Goal: Transaction & Acquisition: Obtain resource

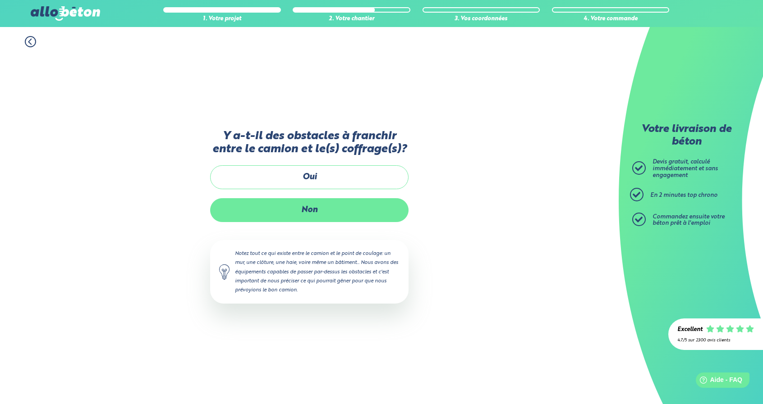
click at [367, 214] on label "Non" at bounding box center [309, 210] width 198 height 24
click at [0, 0] on input "Non" at bounding box center [0, 0] width 0 height 0
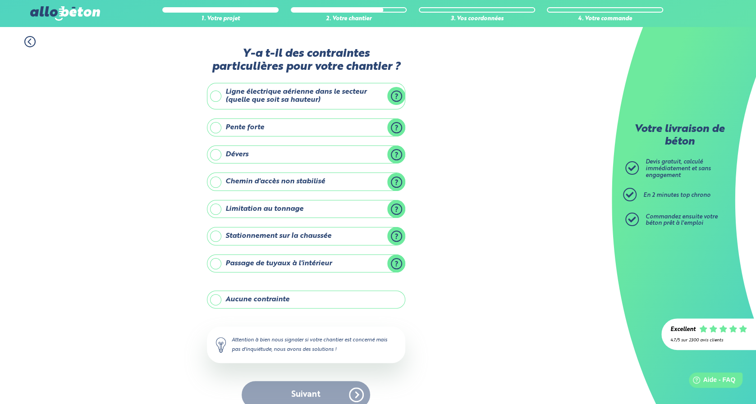
click at [308, 392] on div "Suivant" at bounding box center [306, 395] width 198 height 28
click at [220, 296] on label "Aucune contrainte" at bounding box center [306, 300] width 198 height 18
click at [0, 0] on input "Aucune contrainte" at bounding box center [0, 0] width 0 height 0
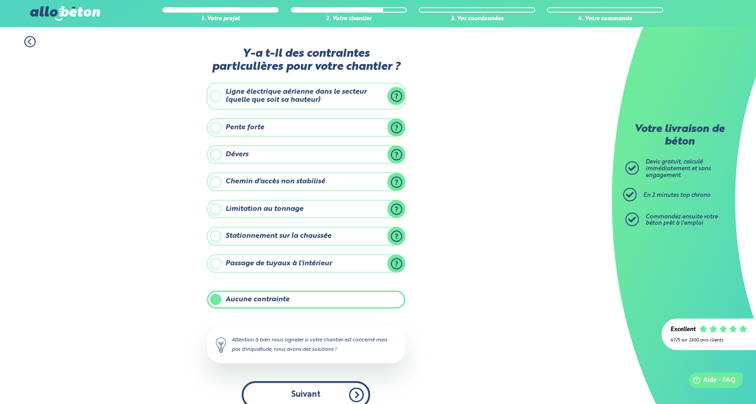
click at [313, 401] on button "Suivant" at bounding box center [306, 395] width 129 height 28
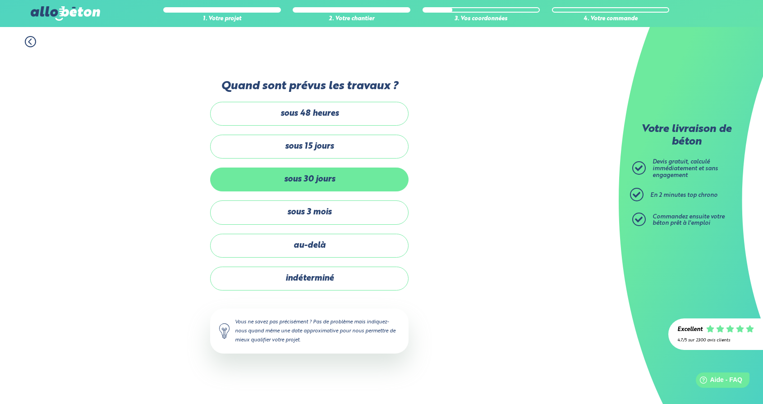
click at [347, 182] on label "sous 30 jours" at bounding box center [309, 180] width 198 height 24
click at [0, 0] on input "sous 30 jours" at bounding box center [0, 0] width 0 height 0
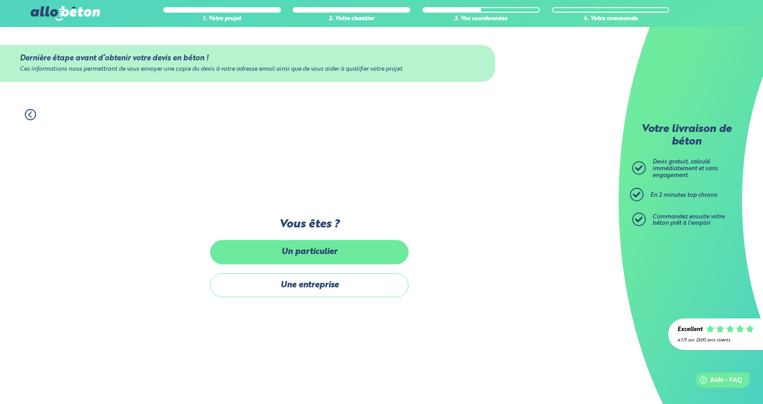
click at [342, 248] on label "Un particulier" at bounding box center [309, 252] width 198 height 24
click at [0, 0] on input "Un particulier" at bounding box center [0, 0] width 0 height 0
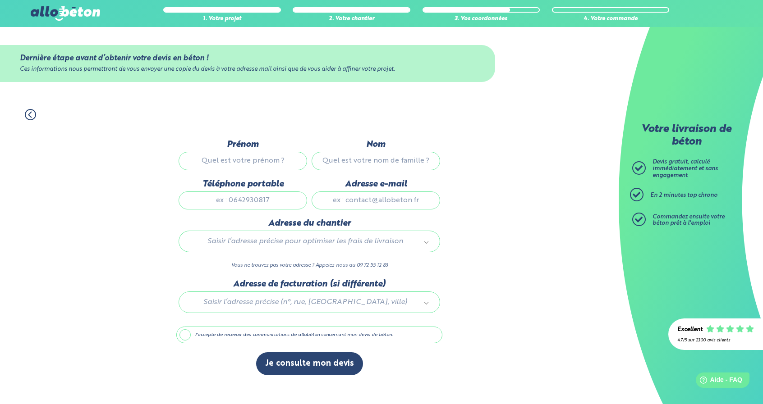
click at [278, 163] on input "Prénom" at bounding box center [243, 161] width 129 height 18
type input "Domicile"
type input "ABBEVILLE"
type input "0660917569"
type input "11 Chem. de Bas À l'Heure"
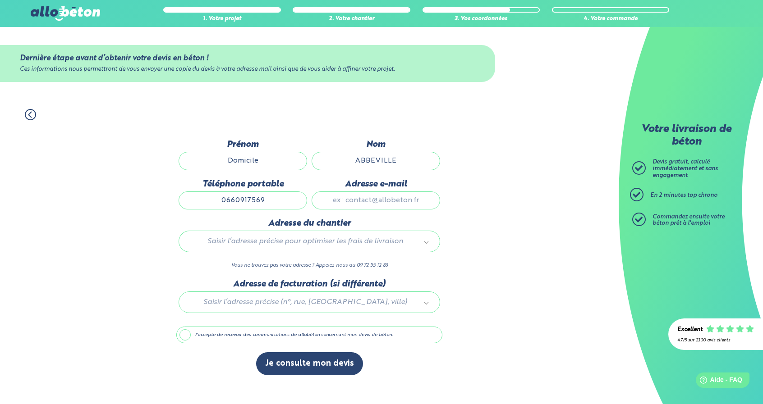
drag, startPoint x: 275, startPoint y: 202, endPoint x: 205, endPoint y: 201, distance: 70.4
click at [205, 201] on input "0660917569" at bounding box center [243, 201] width 129 height 18
type input "0606602320"
click at [333, 200] on input "Adresse e-mail" at bounding box center [376, 201] width 129 height 18
type input "[EMAIL_ADDRESS][DOMAIN_NAME]"
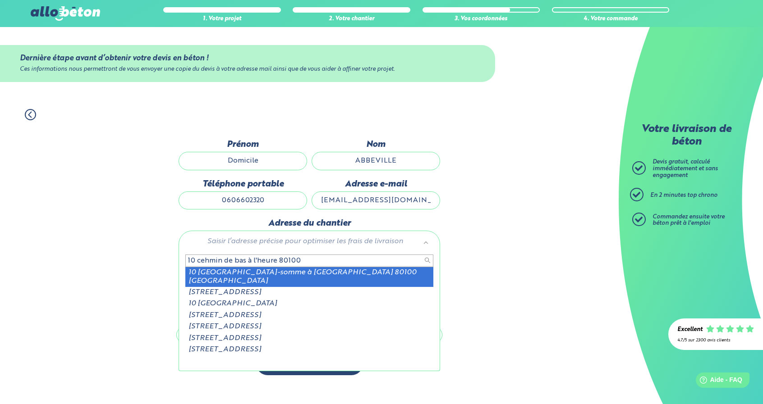
click at [197, 264] on input "10 cehmin de bas à l'heure 80100" at bounding box center [309, 261] width 248 height 13
click at [205, 263] on input "10 cehmin de bas à l'heure 80100" at bounding box center [309, 261] width 248 height 13
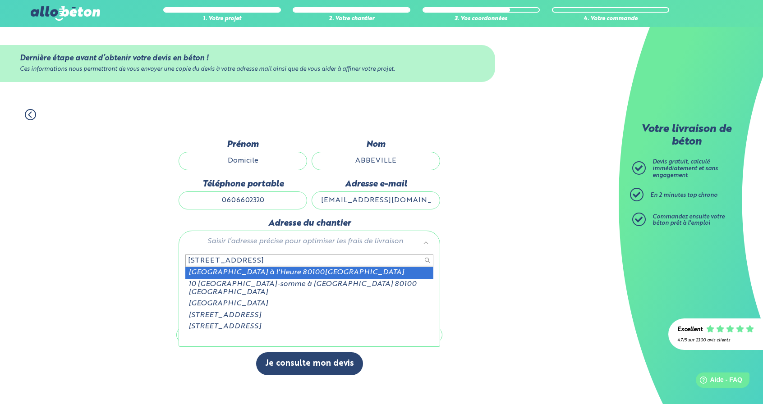
type input "10 chemin de bas à l'heure 80100"
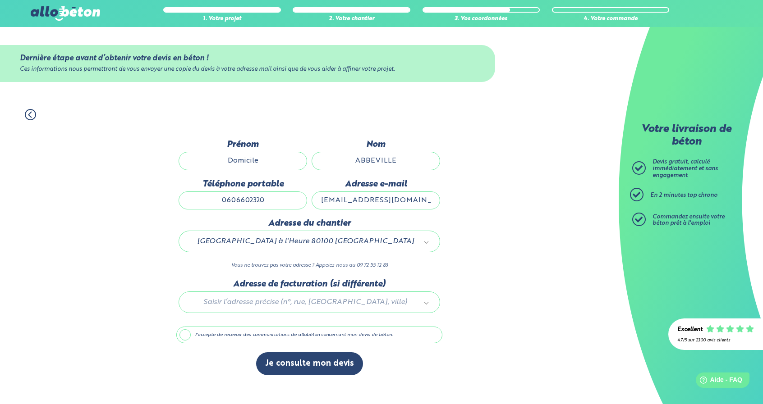
click at [287, 334] on label "J'accepte de recevoir des communications de allobéton concernant mon devis de b…" at bounding box center [309, 335] width 266 height 17
click at [0, 0] on input "J'accepte de recevoir des communications de allobéton concernant mon devis de b…" at bounding box center [0, 0] width 0 height 0
click at [258, 327] on label "J'accepte de recevoir des communications de allobéton concernant mon devis de b…" at bounding box center [309, 335] width 266 height 17
click at [0, 0] on input "J'accepte de recevoir des communications de allobéton concernant mon devis de b…" at bounding box center [0, 0] width 0 height 0
click at [301, 367] on button "Je consulte mon devis" at bounding box center [309, 364] width 107 height 23
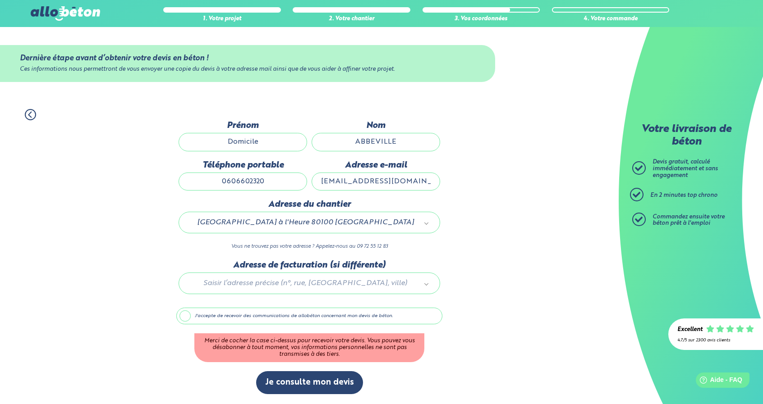
click at [286, 317] on label "J'accepte de recevoir des communications de allobéton concernant mon devis de b…" at bounding box center [309, 316] width 266 height 17
click at [0, 0] on input "J'accepte de recevoir des communications de allobéton concernant mon devis de b…" at bounding box center [0, 0] width 0 height 0
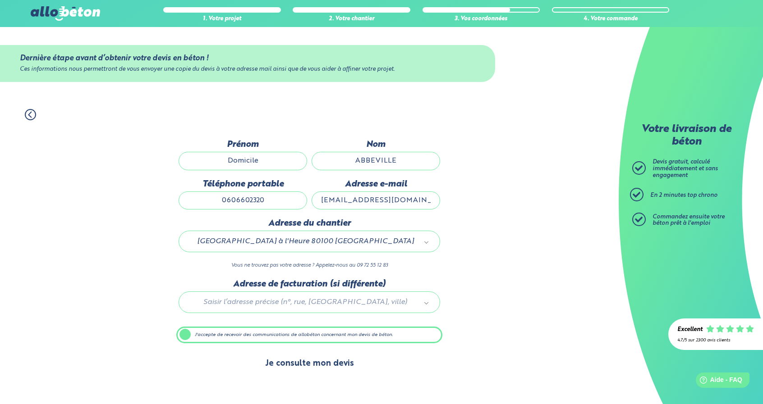
click at [297, 372] on button "Je consulte mon devis" at bounding box center [309, 364] width 107 height 23
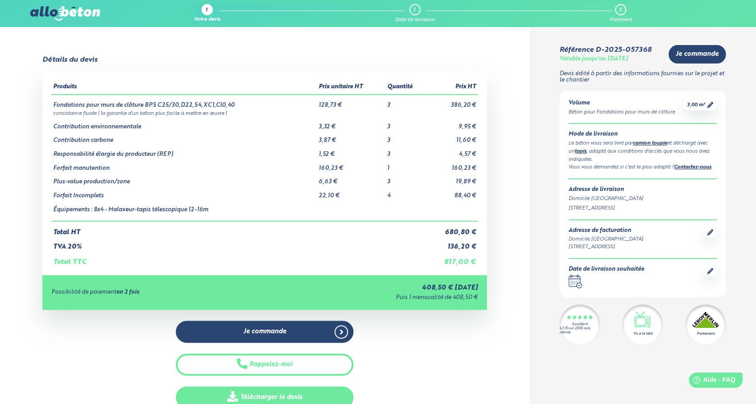
click at [274, 397] on link "Télécharger le devis" at bounding box center [265, 398] width 178 height 22
click at [516, 92] on div "Détails du devis Produits Prix unitaire HT Quantité Prix HT Fondations pour mur…" at bounding box center [264, 232] width 529 height 353
click at [63, 17] on img at bounding box center [64, 13] width 69 height 14
click at [64, 12] on img at bounding box center [64, 13] width 69 height 14
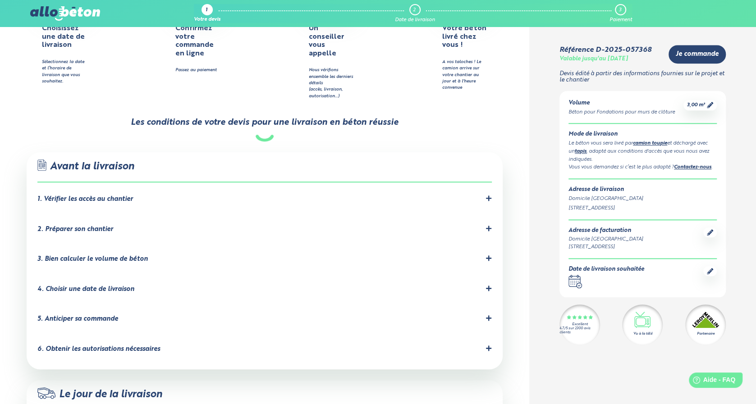
scroll to position [459, 0]
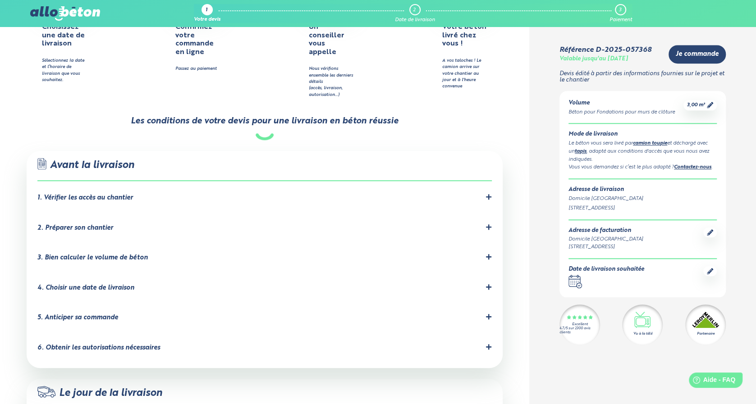
click at [485, 194] on div "1. Vérifier les accès au chantier" at bounding box center [264, 198] width 455 height 9
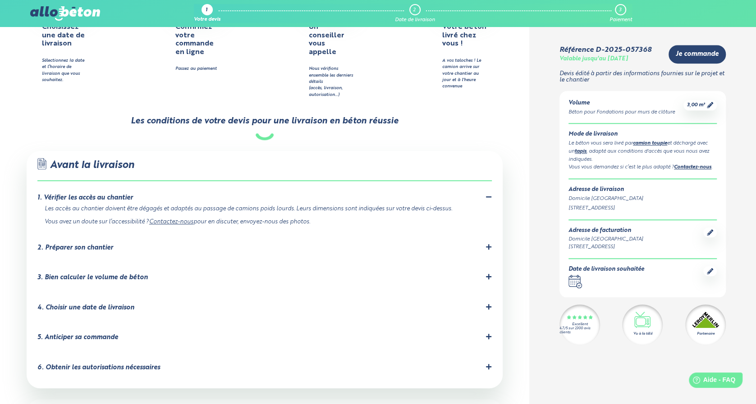
click at [206, 244] on div "2. Préparer son chantier" at bounding box center [264, 248] width 455 height 9
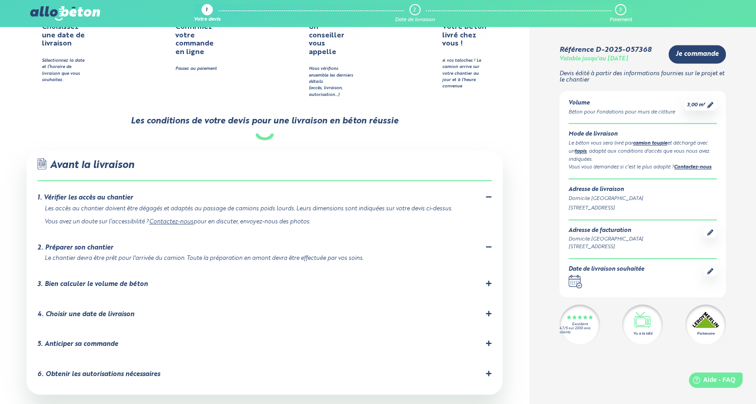
click at [180, 271] on li "3. Bien calculer le volume de béton Prenez soigneusement vos mesures. Vous pour…" at bounding box center [264, 286] width 455 height 30
click at [172, 280] on div "3. Bien calculer le volume de béton" at bounding box center [264, 284] width 455 height 9
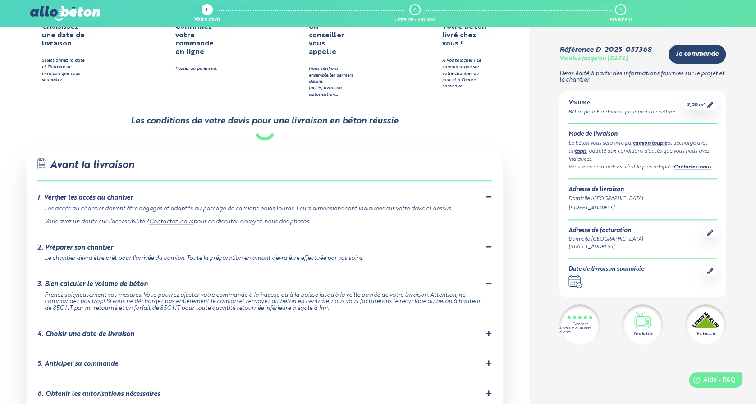
click at [135, 331] on div "4. Choisir une date de livraison" at bounding box center [264, 335] width 455 height 9
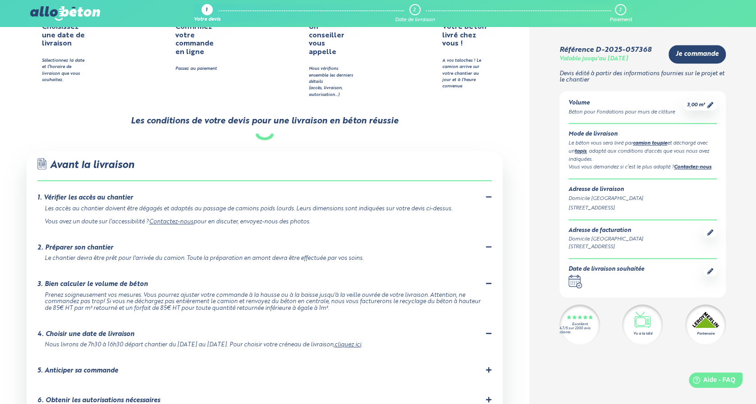
click at [115, 367] on div "5. Anticiper sa commande" at bounding box center [77, 371] width 81 height 8
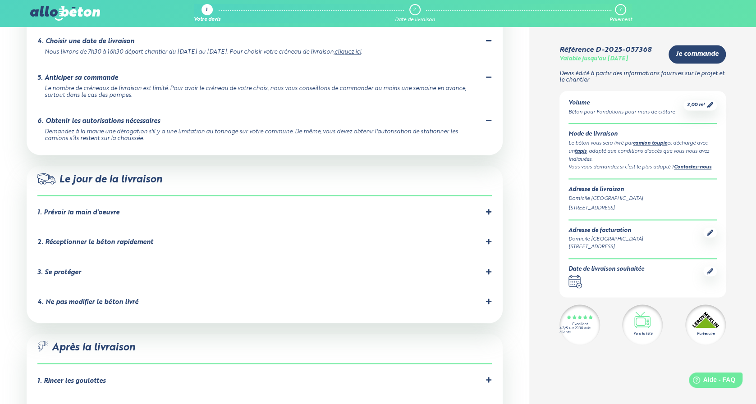
scroll to position [753, 0]
click at [490, 229] on li "2. Réceptionner le béton rapidement" at bounding box center [264, 244] width 455 height 30
click at [484, 268] on div "3. Se protéger" at bounding box center [264, 272] width 455 height 9
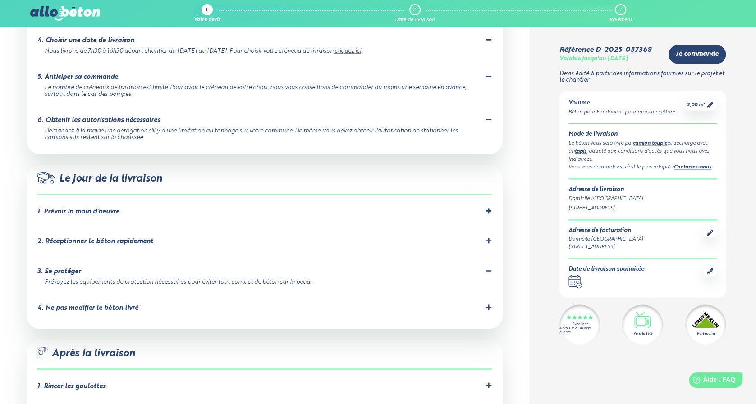
click at [491, 305] on icon at bounding box center [488, 307] width 5 height 5
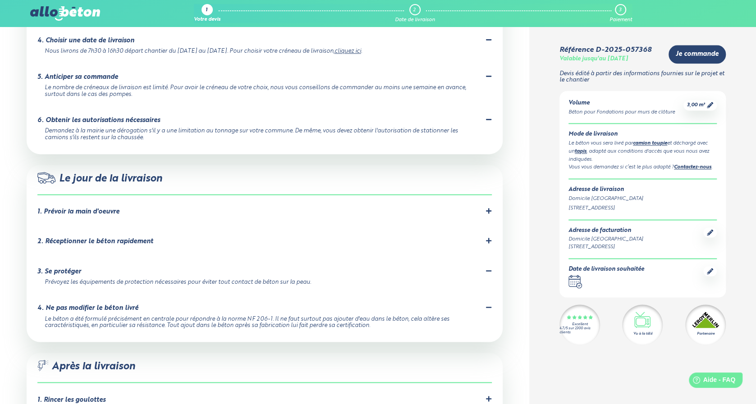
drag, startPoint x: 742, startPoint y: 239, endPoint x: 763, endPoint y: 265, distance: 33.3
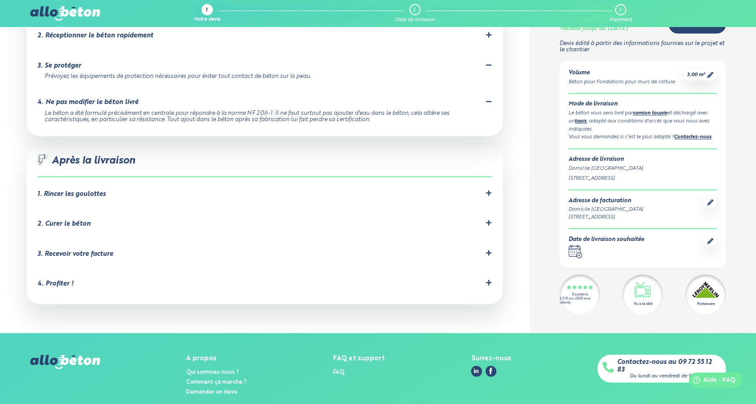
scroll to position [965, 0]
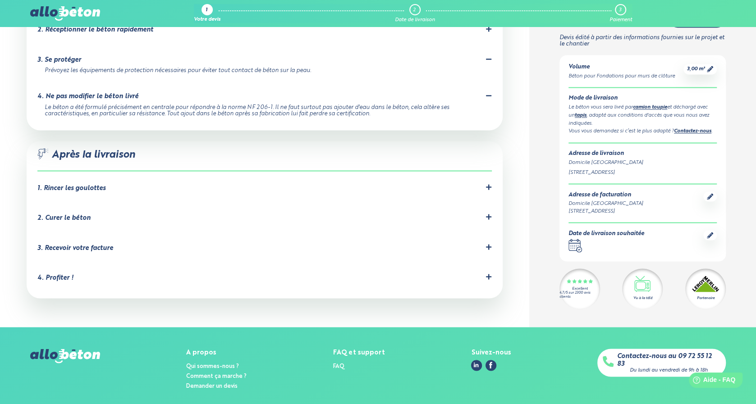
click at [489, 205] on li "2. Curer le béton C'est important pour éviter les fissures dues à un séchage tr…" at bounding box center [264, 220] width 455 height 30
click at [489, 214] on icon at bounding box center [488, 216] width 5 height 5
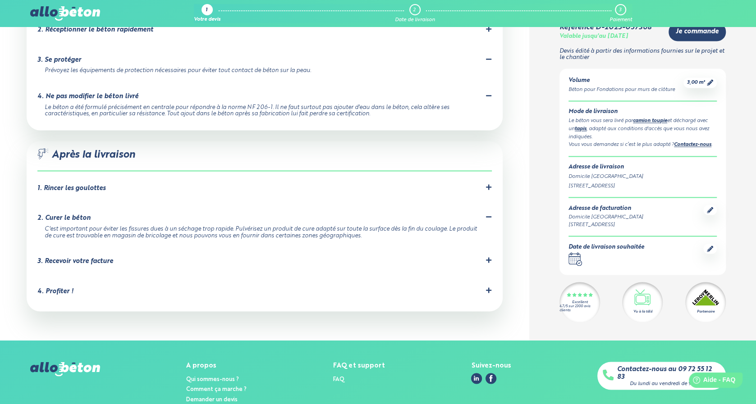
click at [487, 175] on li "1. Rincer les goulottes Le chauffeur devra rincer les goulottes obligatoirement…" at bounding box center [264, 190] width 455 height 30
click at [487, 184] on icon at bounding box center [489, 187] width 6 height 6
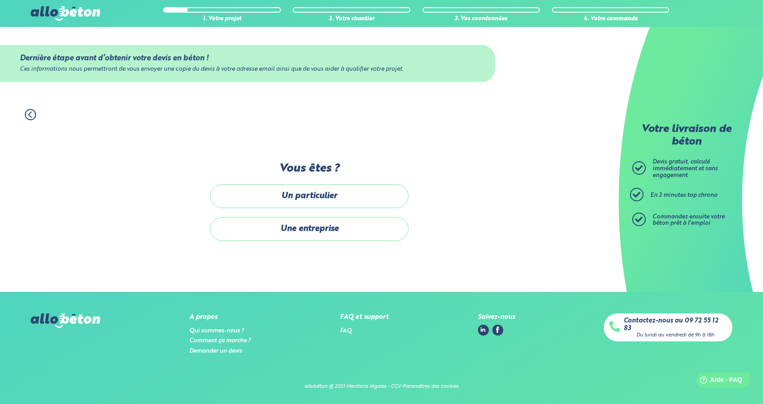
click at [287, 181] on div "Dernière étape avant d’obtenir votre devis en béton ! Ces informations nous per…" at bounding box center [309, 206] width 198 height 88
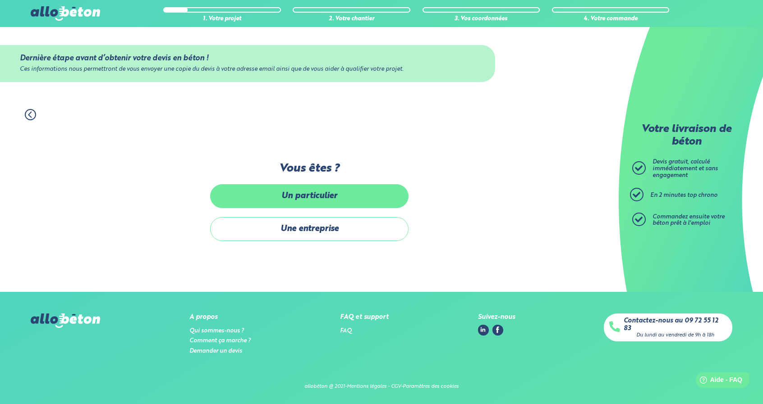
click at [295, 195] on label "Un particulier" at bounding box center [309, 196] width 198 height 24
click at [0, 0] on input "Un particulier" at bounding box center [0, 0] width 0 height 0
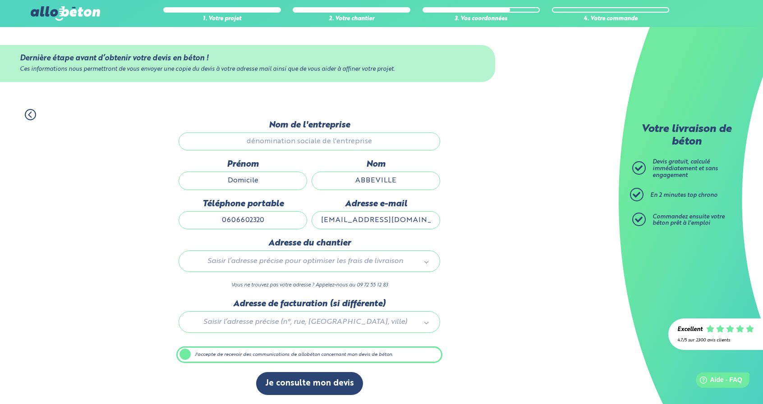
drag, startPoint x: 372, startPoint y: 221, endPoint x: 333, endPoint y: 221, distance: 38.3
click at [333, 221] on input "[EMAIL_ADDRESS][DOMAIN_NAME]" at bounding box center [376, 220] width 129 height 18
type input "[EMAIL_ADDRESS][DOMAIN_NAME]"
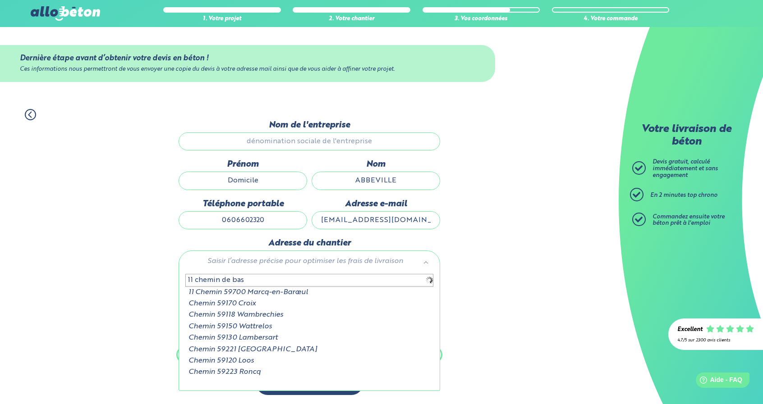
type input "11 chemin de bas"
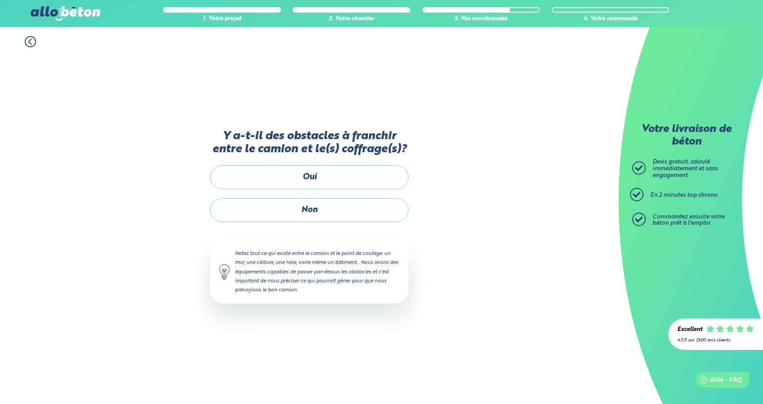
click at [316, 180] on label "Oui" at bounding box center [309, 177] width 198 height 24
click at [0, 0] on input "Oui" at bounding box center [0, 0] width 0 height 0
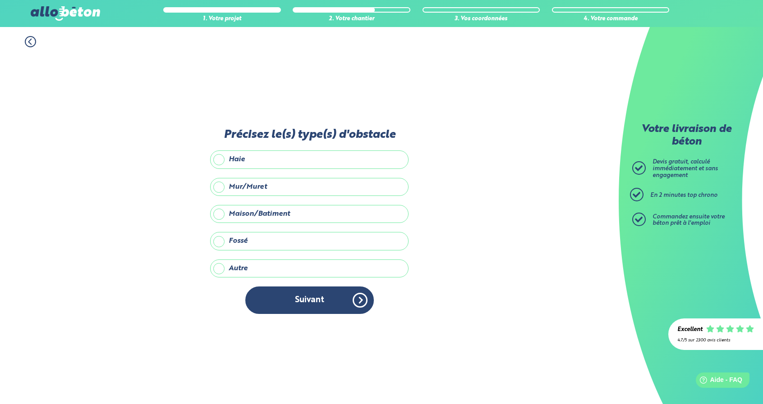
click at [247, 161] on label "Haie" at bounding box center [309, 160] width 198 height 18
click at [0, 0] on input "Haie" at bounding box center [0, 0] width 0 height 0
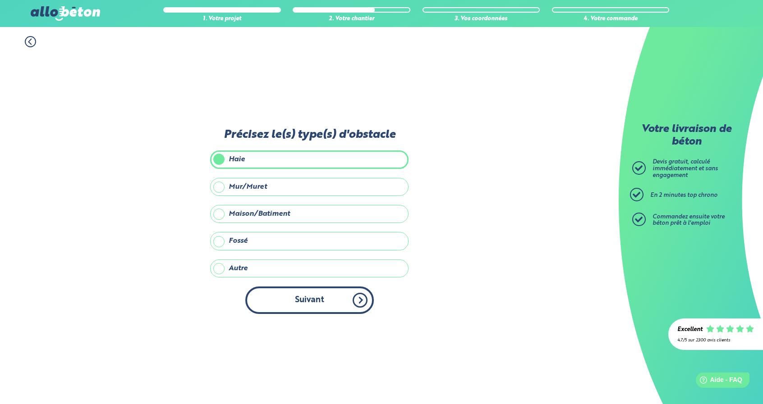
click at [333, 302] on button "Suivant" at bounding box center [309, 301] width 129 height 28
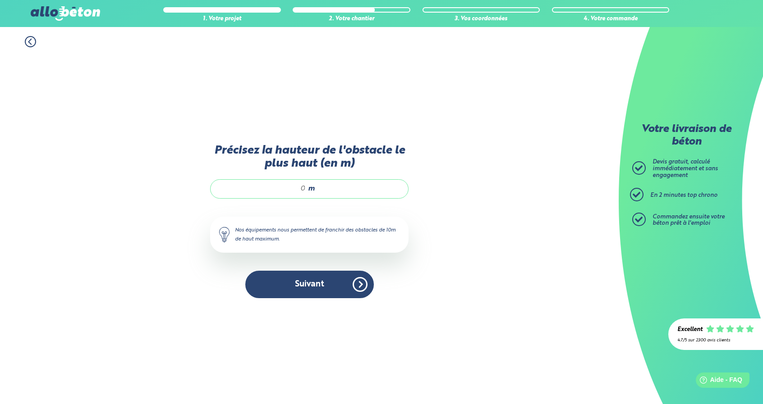
click at [303, 188] on input "Précisez la hauteur de l'obstacle le plus haut (en m)" at bounding box center [263, 188] width 86 height 9
drag, startPoint x: 313, startPoint y: 288, endPoint x: 326, endPoint y: 202, distance: 87.6
click at [326, 202] on div "Précisez la hauteur de l'obstacle le plus haut (en m) 1.2 m Nos équipements nou…" at bounding box center [309, 226] width 198 height 164
click at [305, 192] on input "1.2" at bounding box center [263, 188] width 86 height 9
type input "1.7"
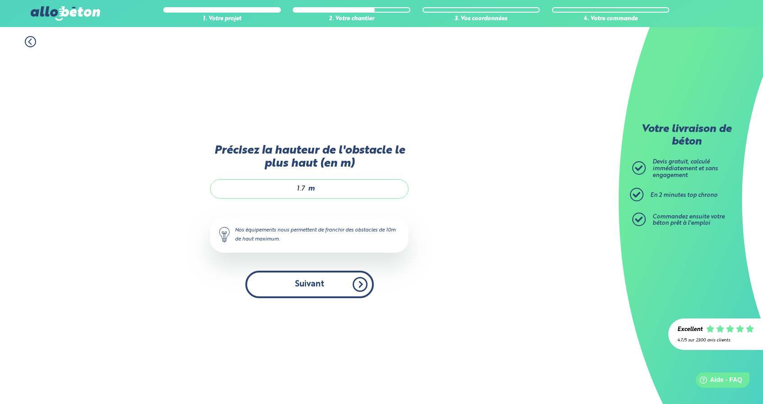
click at [320, 294] on button "Suivant" at bounding box center [309, 285] width 129 height 28
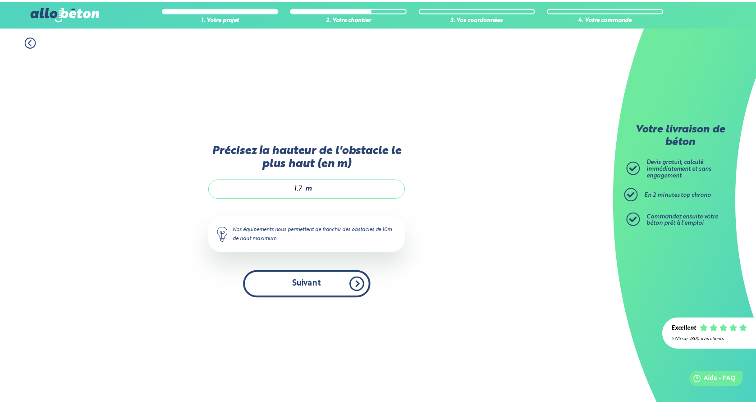
scroll to position [11, 0]
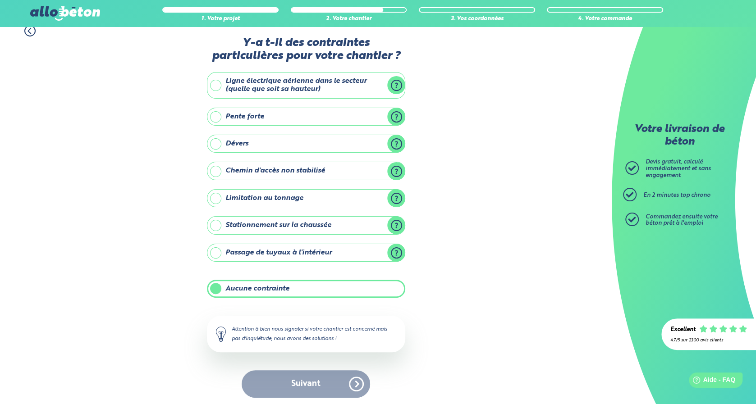
click at [271, 286] on label "Aucune contrainte" at bounding box center [306, 289] width 198 height 18
click at [0, 0] on input "Aucune contrainte" at bounding box center [0, 0] width 0 height 0
click at [362, 380] on div "Suivant" at bounding box center [306, 385] width 198 height 28
click at [214, 287] on label "Aucune contrainte" at bounding box center [306, 289] width 198 height 18
click at [0, 0] on input "Aucune contrainte" at bounding box center [0, 0] width 0 height 0
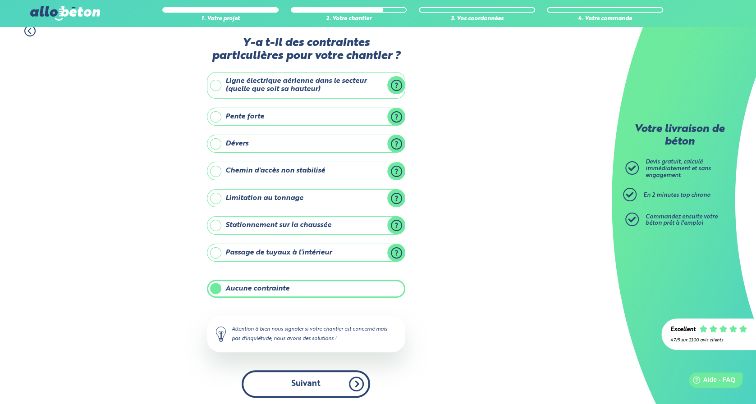
click at [322, 390] on button "Suivant" at bounding box center [306, 385] width 129 height 28
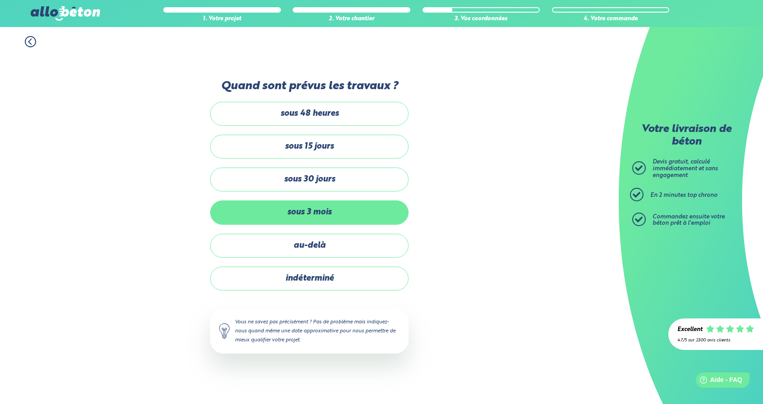
click at [312, 213] on label "sous 3 mois" at bounding box center [309, 213] width 198 height 24
click at [0, 0] on input "sous 3 mois" at bounding box center [0, 0] width 0 height 0
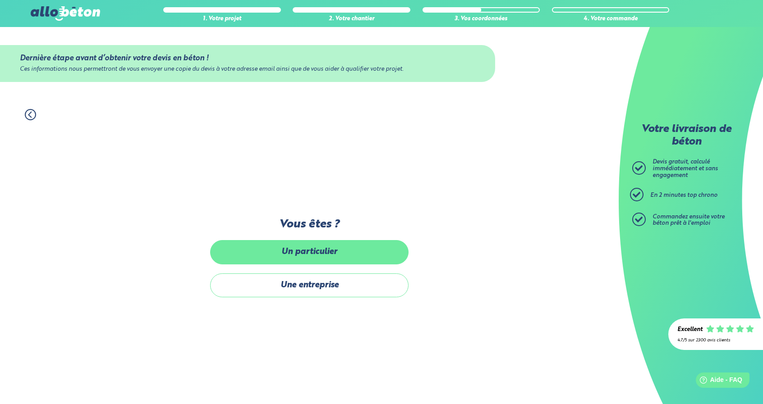
click at [316, 252] on label "Un particulier" at bounding box center [309, 252] width 198 height 24
click at [0, 0] on input "Un particulier" at bounding box center [0, 0] width 0 height 0
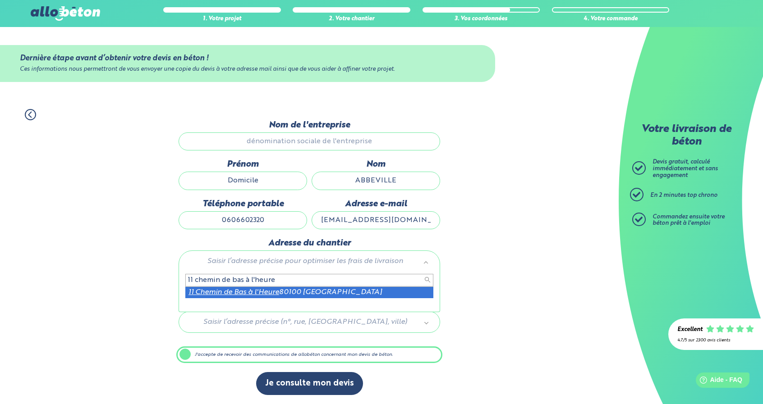
type input "11 chemin de bas à l'heure"
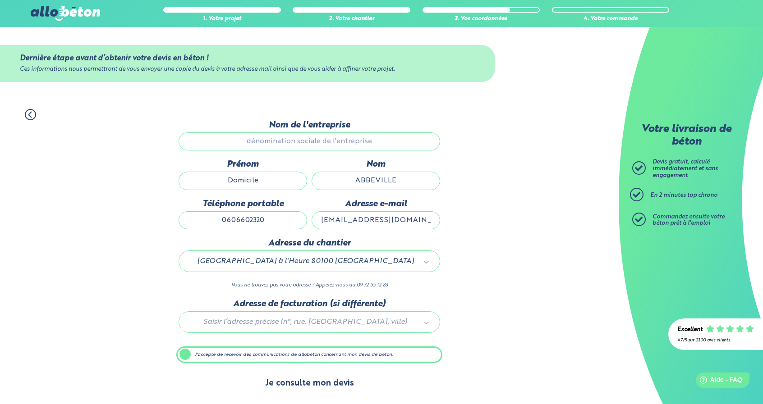
click at [304, 382] on button "Je consulte mon devis" at bounding box center [309, 383] width 107 height 23
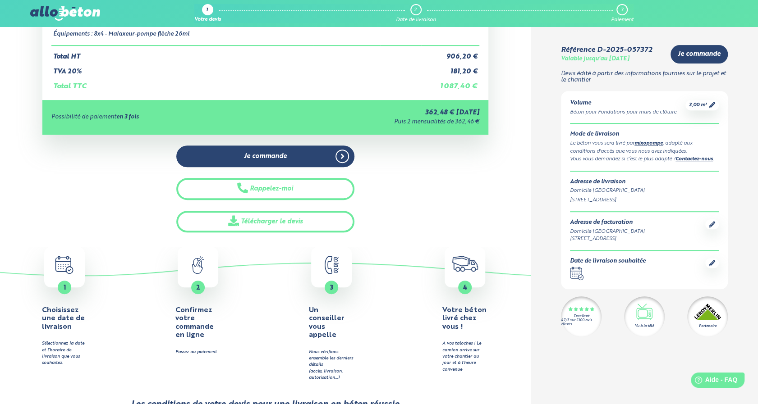
scroll to position [204, 0]
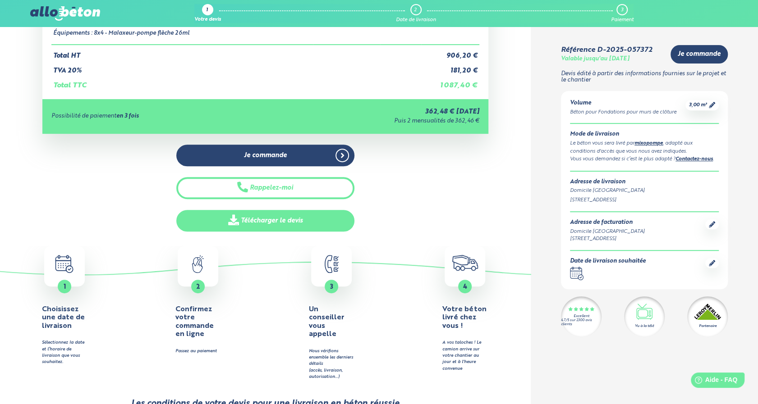
click at [279, 221] on link "Télécharger le devis" at bounding box center [265, 221] width 178 height 22
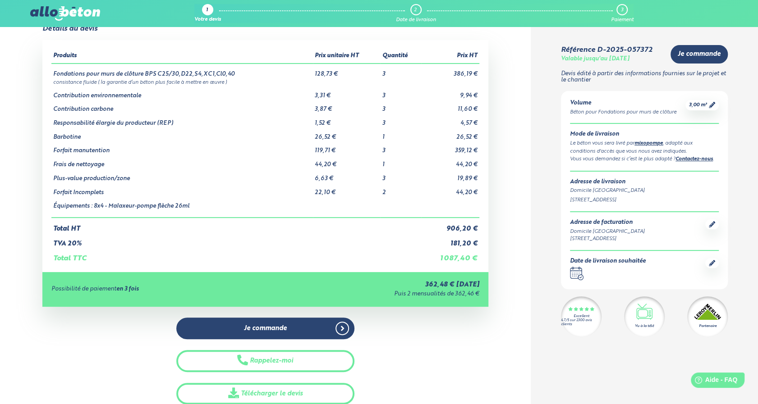
scroll to position [29, 0]
